Goal: Information Seeking & Learning: Learn about a topic

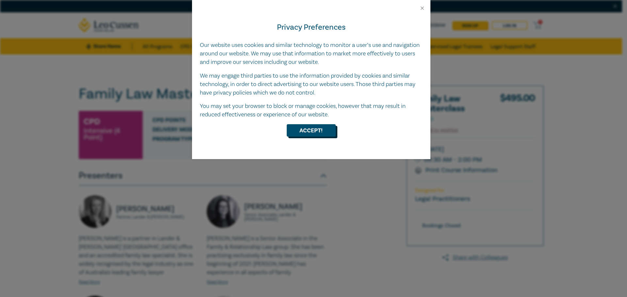
click at [316, 134] on button "Accept!" at bounding box center [311, 130] width 49 height 12
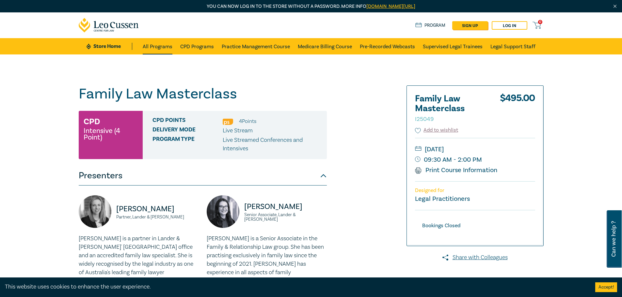
click at [151, 48] on link "All Programs" at bounding box center [158, 46] width 30 height 16
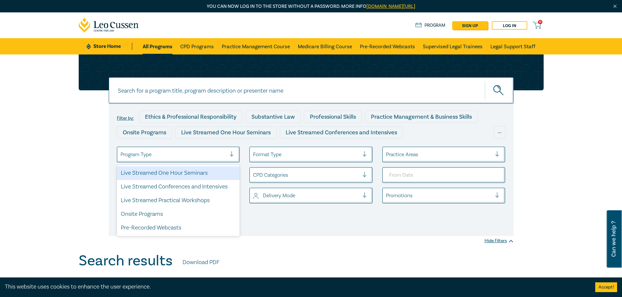
click at [229, 155] on div "Program Type" at bounding box center [173, 154] width 113 height 11
click at [230, 156] on div "Program Type" at bounding box center [173, 154] width 113 height 11
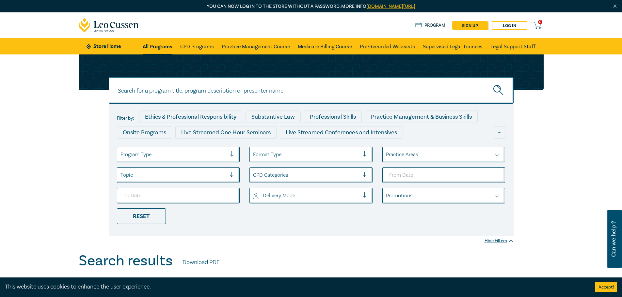
click at [212, 177] on div at bounding box center [173, 175] width 106 height 8
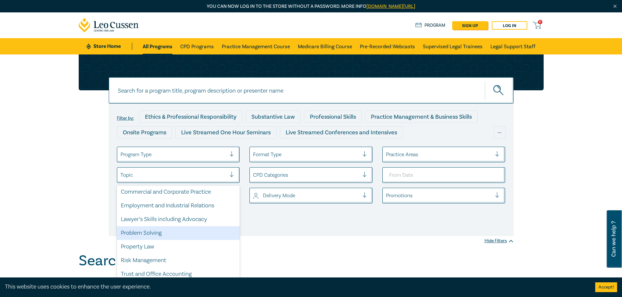
scroll to position [50, 0]
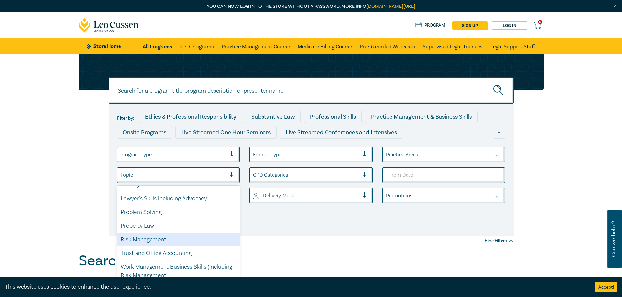
click at [292, 239] on div "Filter by: Ethics & Professional Responsibility Substantive Law Professional Sk…" at bounding box center [311, 154] width 622 height 198
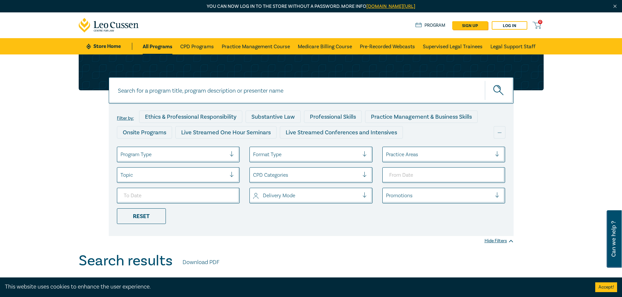
click at [437, 151] on div at bounding box center [439, 155] width 106 height 8
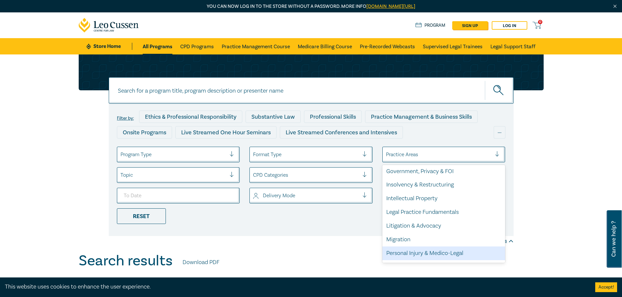
scroll to position [98, 0]
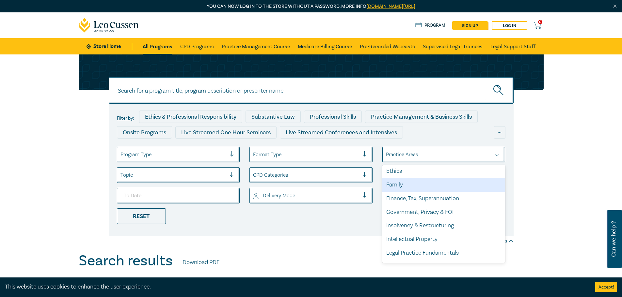
click at [406, 188] on div "Family" at bounding box center [443, 185] width 123 height 14
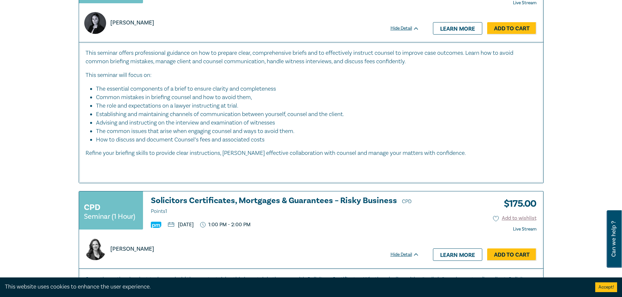
scroll to position [1404, 0]
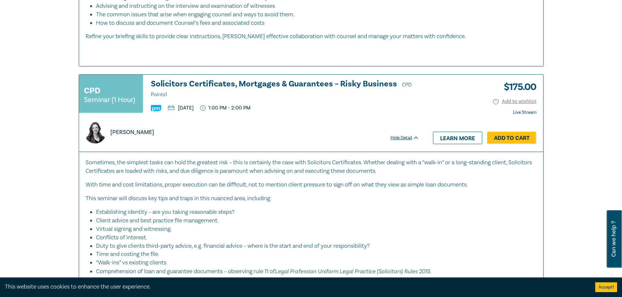
drag, startPoint x: 172, startPoint y: 167, endPoint x: 129, endPoint y: 192, distance: 50.4
click at [129, 193] on div "Sometimes, the simplest tasks can hold the greatest risk – this is certainly th…" at bounding box center [311, 229] width 451 height 140
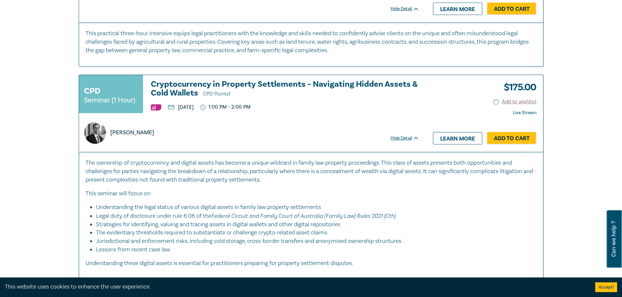
scroll to position [1731, 0]
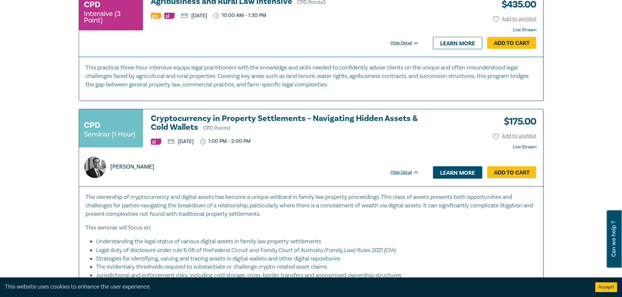
click at [448, 170] on link "Learn more" at bounding box center [457, 173] width 49 height 12
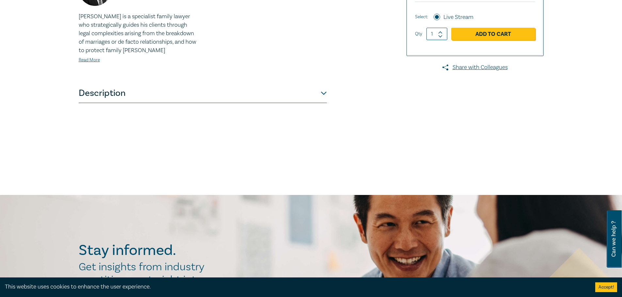
scroll to position [163, 0]
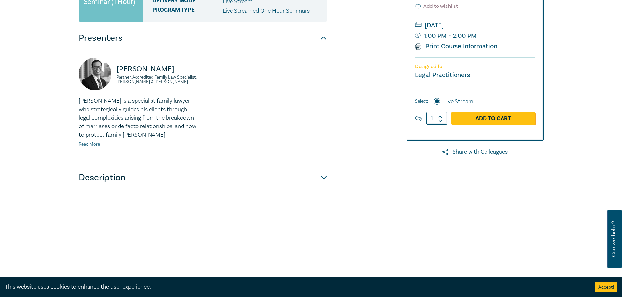
click at [324, 177] on button "Description" at bounding box center [203, 178] width 248 height 20
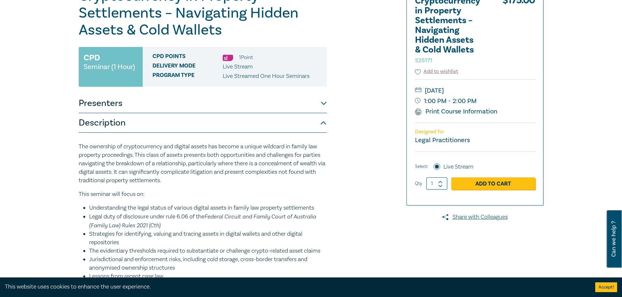
scroll to position [0, 0]
